Goal: Task Accomplishment & Management: Manage account settings

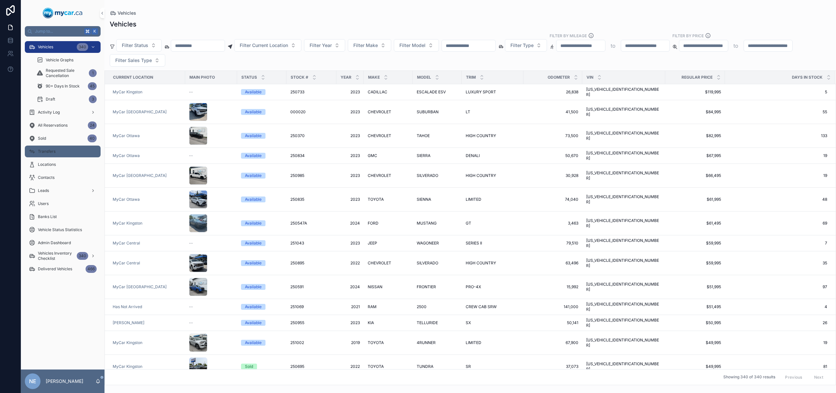
click at [61, 153] on div "Transfers" at bounding box center [63, 151] width 68 height 10
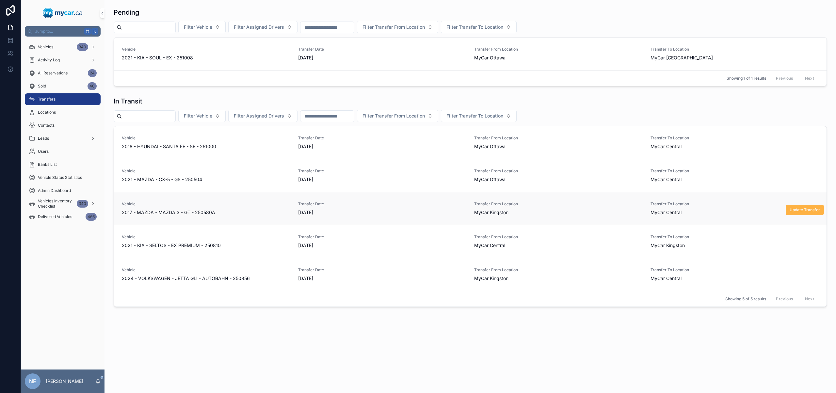
click at [792, 213] on button "Update Transfer" at bounding box center [804, 210] width 38 height 10
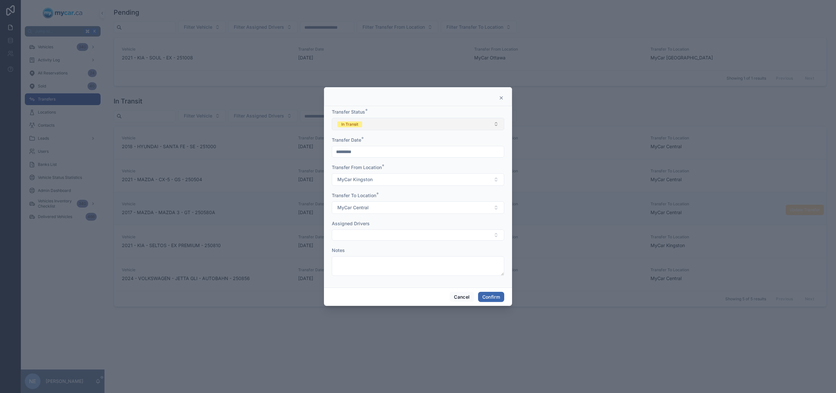
click at [375, 128] on button "In Transit" at bounding box center [418, 124] width 172 height 12
click at [377, 168] on div "Completed" at bounding box center [417, 170] width 169 height 10
click at [506, 292] on div "Cancel Confirm" at bounding box center [418, 297] width 188 height 19
click at [502, 292] on button "Confirm" at bounding box center [491, 297] width 26 height 10
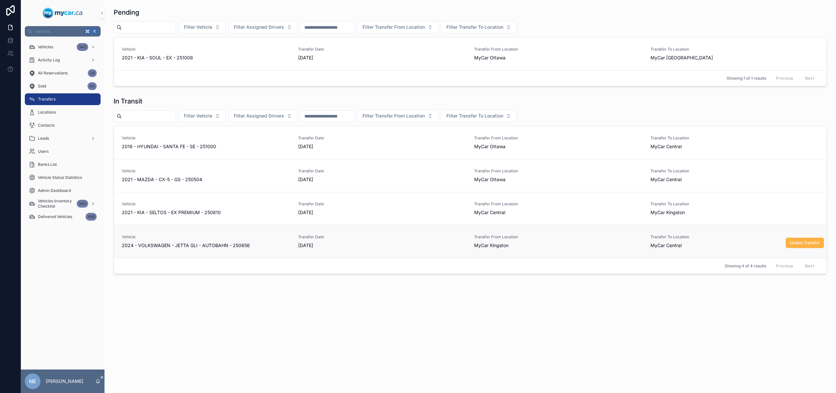
click at [803, 243] on span "Update Transfer" at bounding box center [804, 242] width 30 height 5
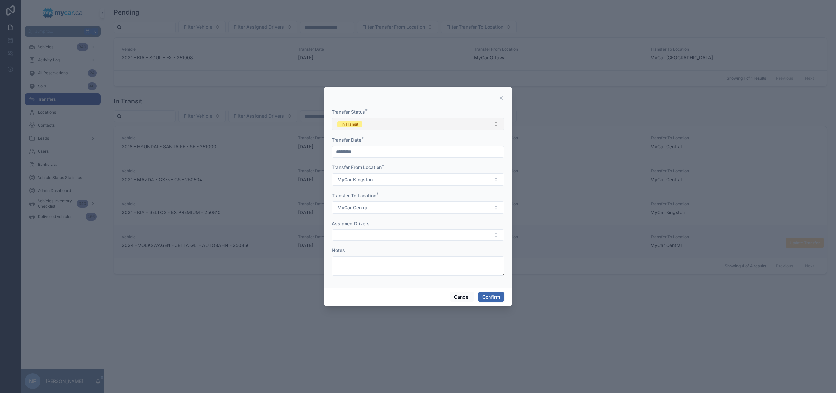
click at [441, 123] on button "In Transit" at bounding box center [418, 124] width 172 height 12
click at [398, 168] on div "Completed" at bounding box center [417, 170] width 169 height 10
click at [498, 298] on button "Confirm" at bounding box center [491, 297] width 26 height 10
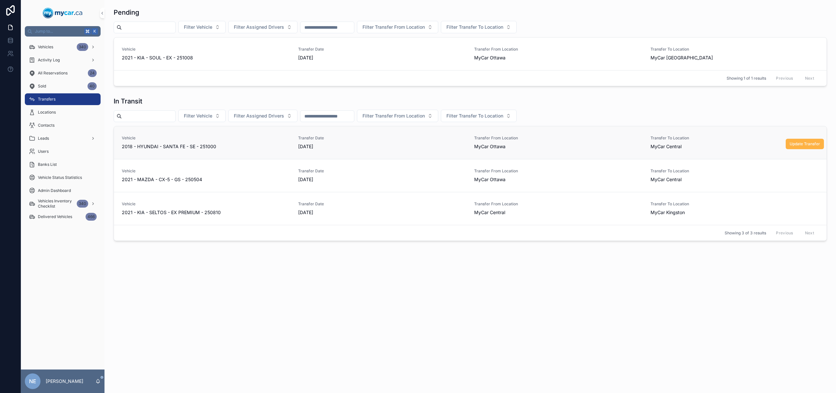
click at [787, 144] on button "Update Transfer" at bounding box center [804, 144] width 38 height 10
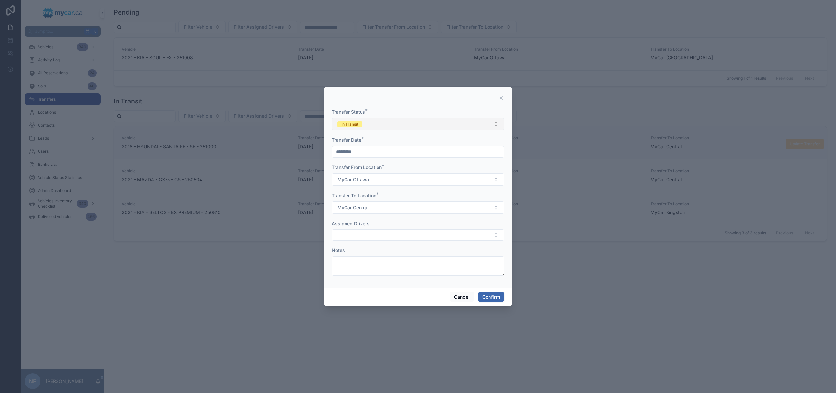
click at [413, 123] on button "In Transit" at bounding box center [418, 124] width 172 height 12
click at [384, 171] on div "Completed" at bounding box center [417, 170] width 169 height 10
click at [492, 297] on button "Confirm" at bounding box center [491, 297] width 26 height 10
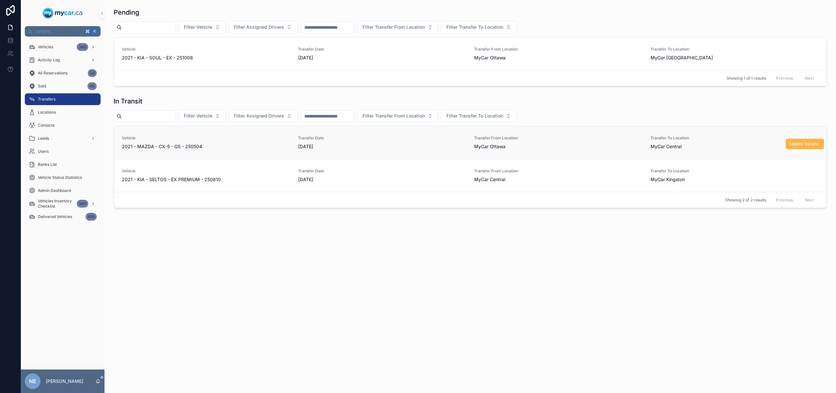
click at [804, 147] on button "Update Transfer" at bounding box center [804, 144] width 38 height 10
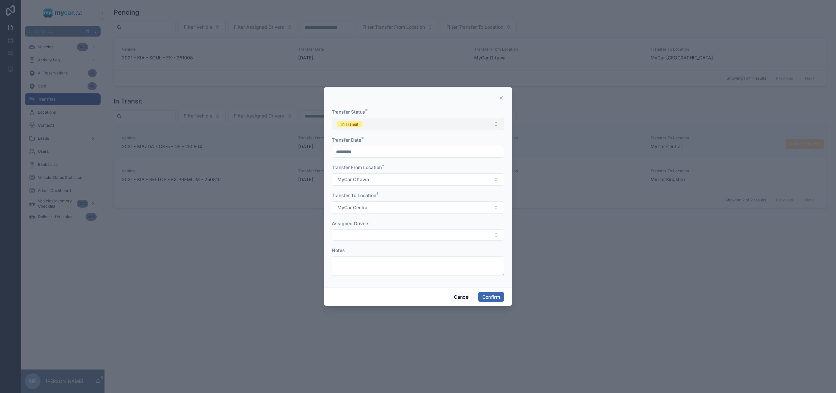
click at [414, 121] on button "In Transit" at bounding box center [418, 124] width 172 height 12
click at [365, 169] on div "Completed" at bounding box center [417, 170] width 169 height 10
click at [490, 292] on button "Confirm" at bounding box center [491, 297] width 26 height 10
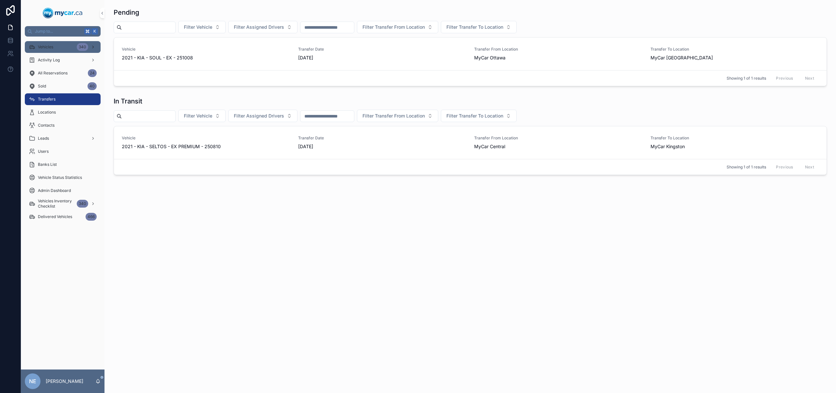
click at [62, 47] on div "Vehicles 340" at bounding box center [63, 47] width 68 height 10
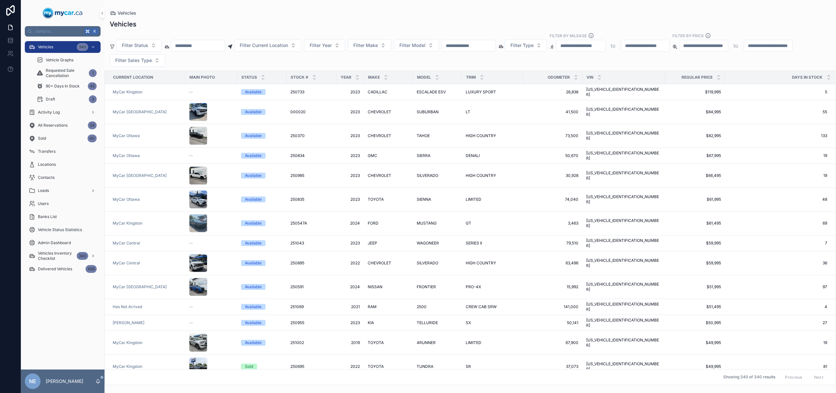
click at [206, 45] on input "scrollable content" at bounding box center [198, 45] width 54 height 9
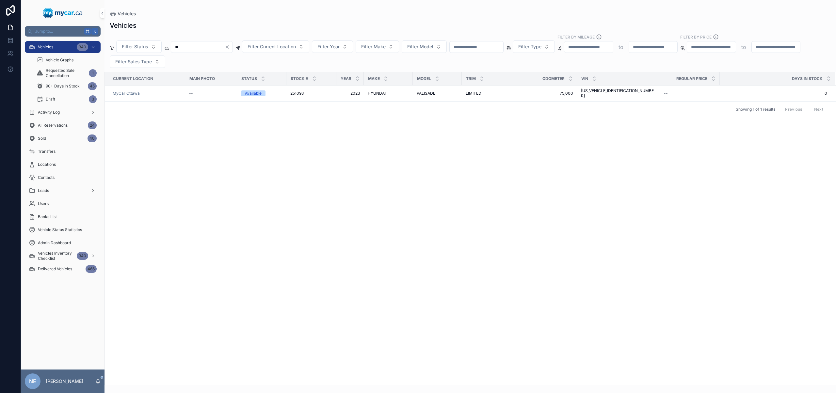
type input "*"
type input "******"
click at [336, 89] on td "2023 2023" at bounding box center [349, 94] width 27 height 16
click at [390, 91] on div "HYUNDAI HYUNDAI" at bounding box center [388, 93] width 41 height 5
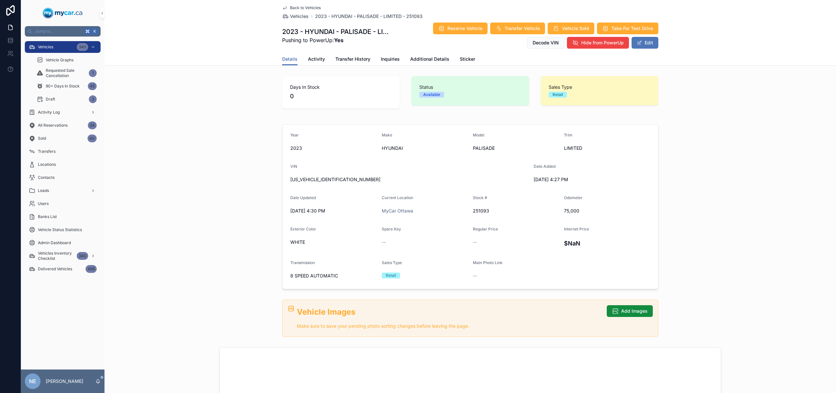
click at [653, 44] on button "Edit" at bounding box center [644, 43] width 27 height 12
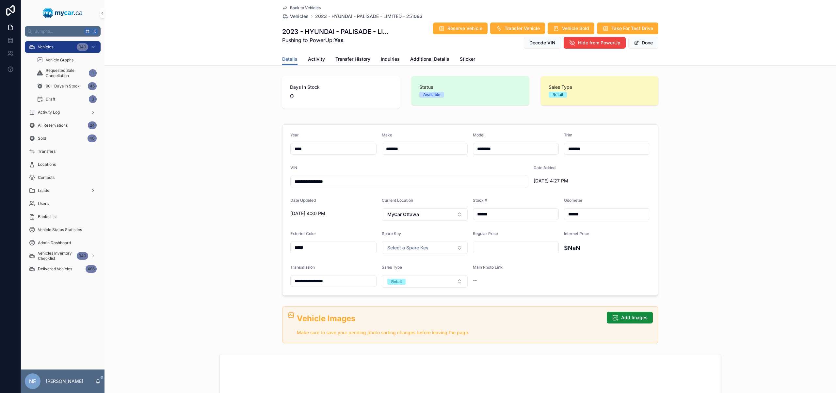
click at [433, 208] on div "Current Location [GEOGRAPHIC_DATA] [GEOGRAPHIC_DATA]" at bounding box center [425, 209] width 86 height 23
click at [434, 212] on button "MyCar Ottawa" at bounding box center [425, 214] width 86 height 12
click at [428, 282] on div "MyCar Central" at bounding box center [422, 282] width 83 height 10
click at [415, 247] on span "Select a Spare Key" at bounding box center [407, 248] width 41 height 7
click at [415, 270] on div "Yes" at bounding box center [422, 274] width 83 height 10
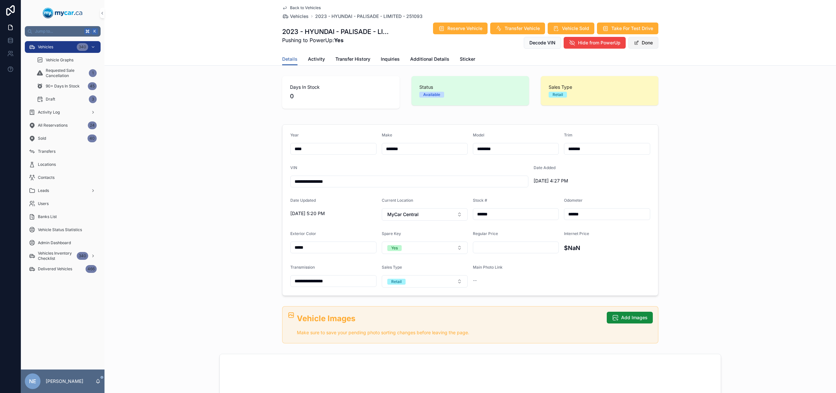
click at [642, 42] on button "Done" at bounding box center [643, 43] width 30 height 12
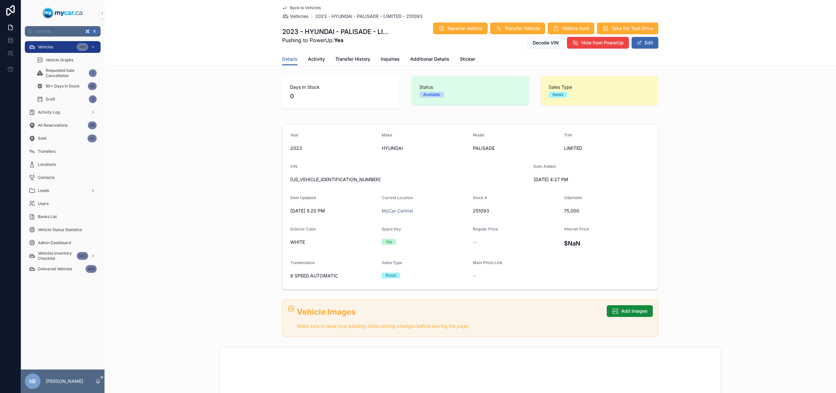
click at [473, 149] on span "PALISADE" at bounding box center [516, 148] width 86 height 7
copy span "PALISADE"
